Goal: Check status

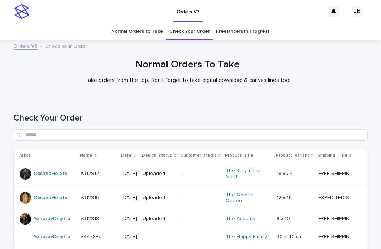
scroll to position [181, 0]
